Goal: Obtain resource: Download file/media

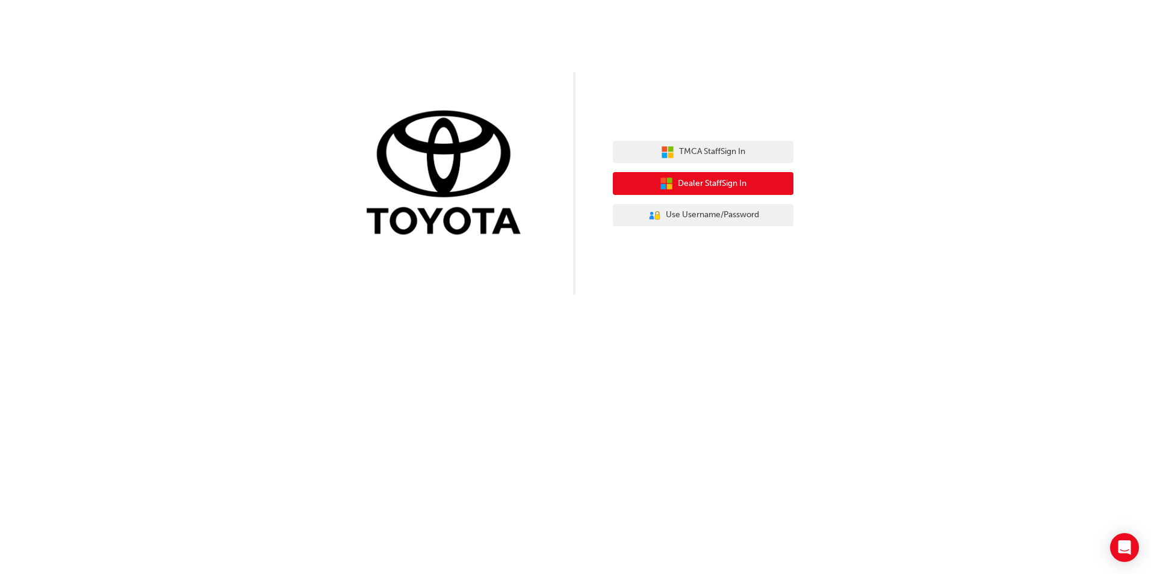
click at [716, 185] on span "Dealer Staff Sign In" at bounding box center [712, 184] width 69 height 14
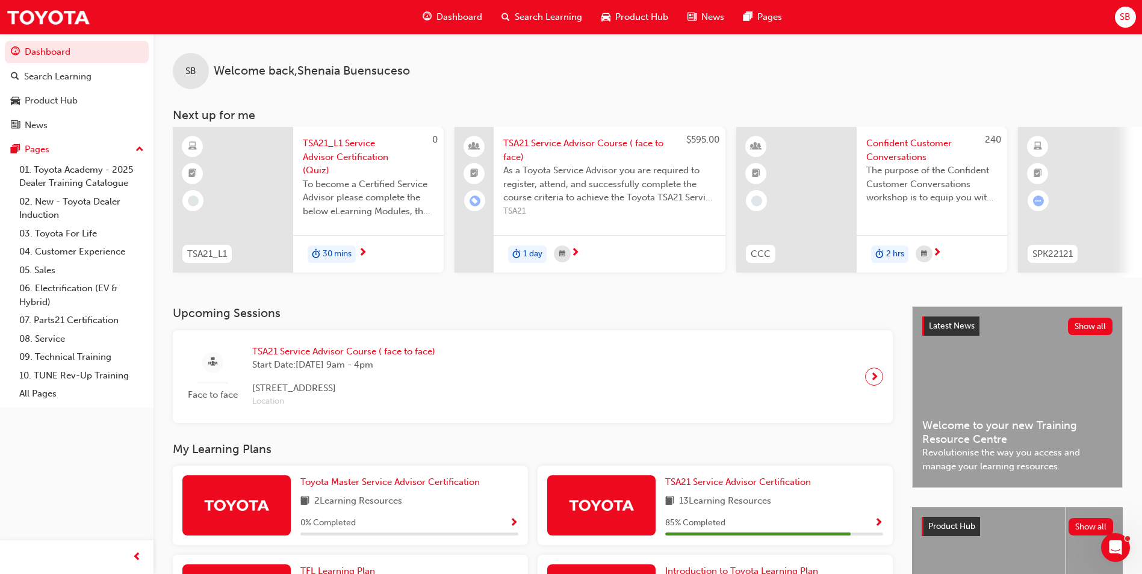
click at [567, 373] on div "Face to face TSA21 Service Advisor Course ( face to face) Start Date: [DATE] 9a…" at bounding box center [532, 376] width 701 height 73
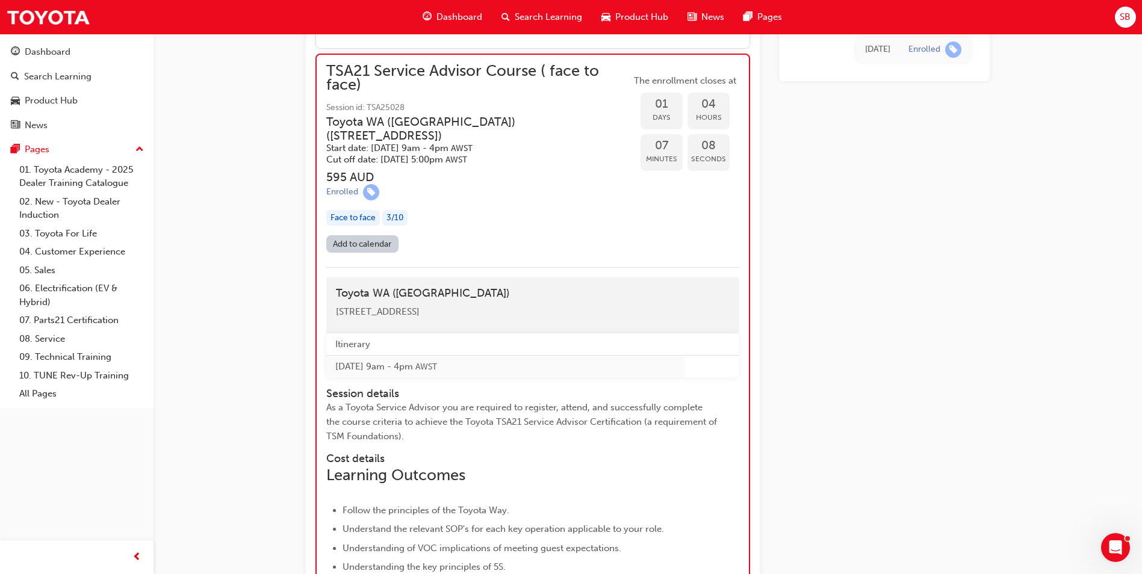
scroll to position [981, 0]
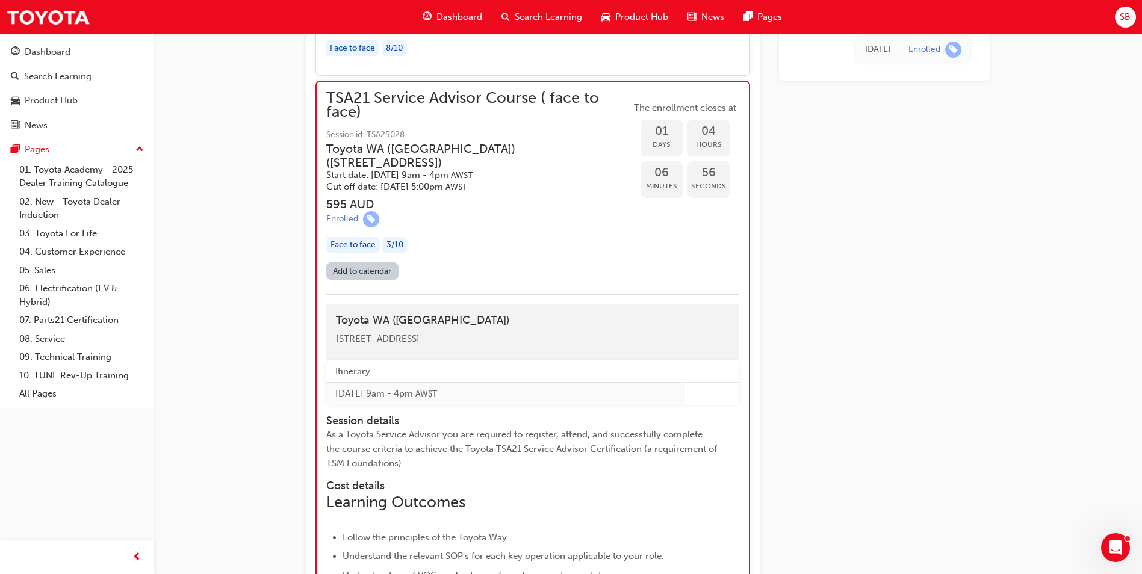
drag, startPoint x: 470, startPoint y: 325, endPoint x: 317, endPoint y: 328, distance: 152.4
click at [317, 328] on div "TSA21 Service Advisor Course ( face to face) Session id: TSA25028 Toyota [GEOGR…" at bounding box center [533, 551] width 435 height 941
copy span "[STREET_ADDRESS]"
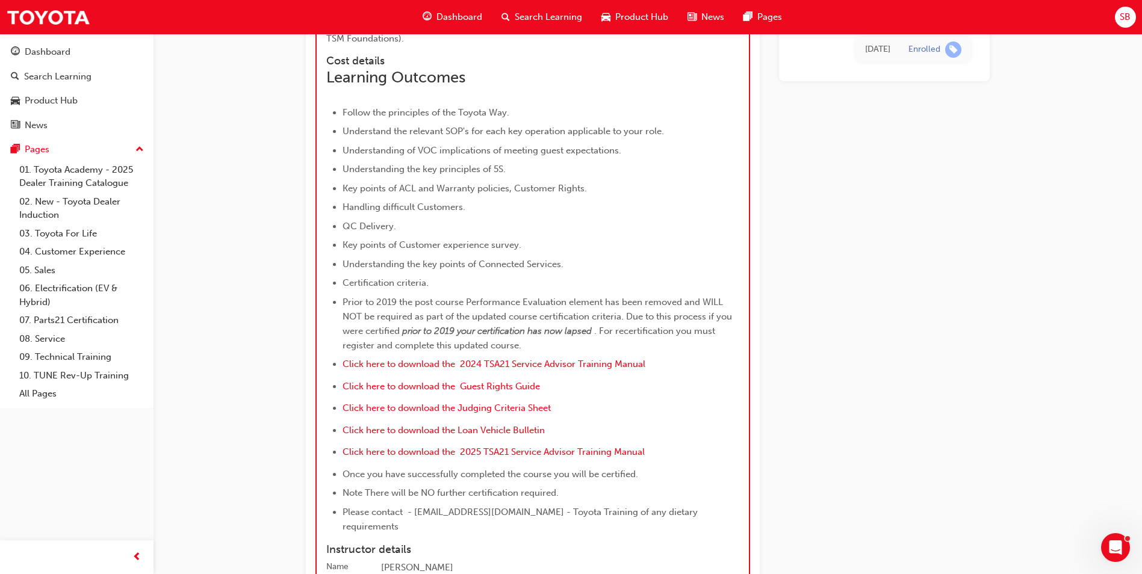
scroll to position [1523, 0]
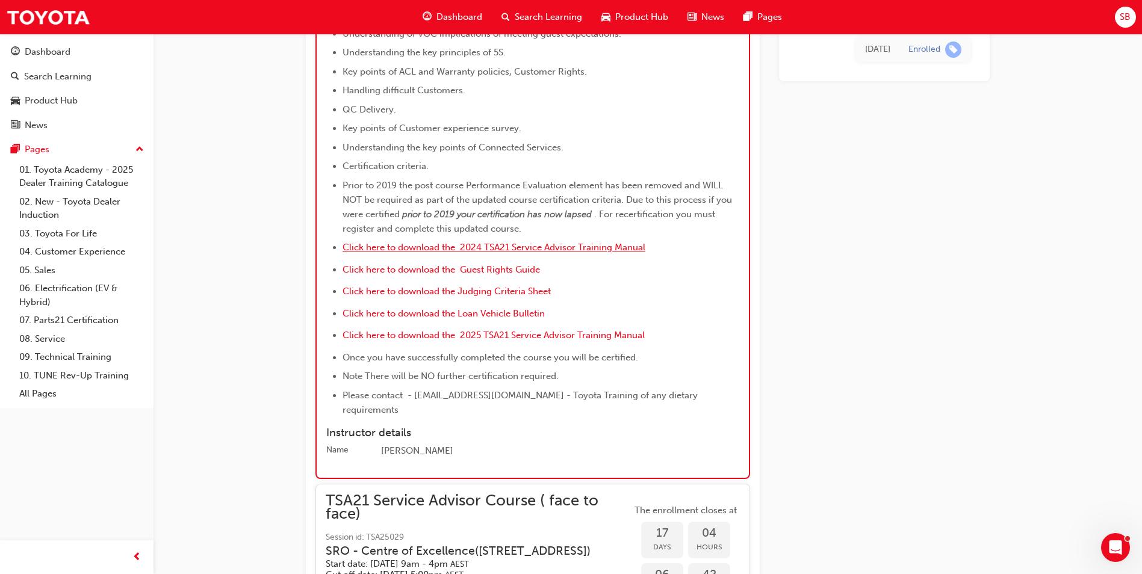
click at [546, 242] on span "Click here to download the 2024 TSA21 Service Advisor Training Manual" at bounding box center [494, 247] width 303 height 11
